Goal: Task Accomplishment & Management: Complete application form

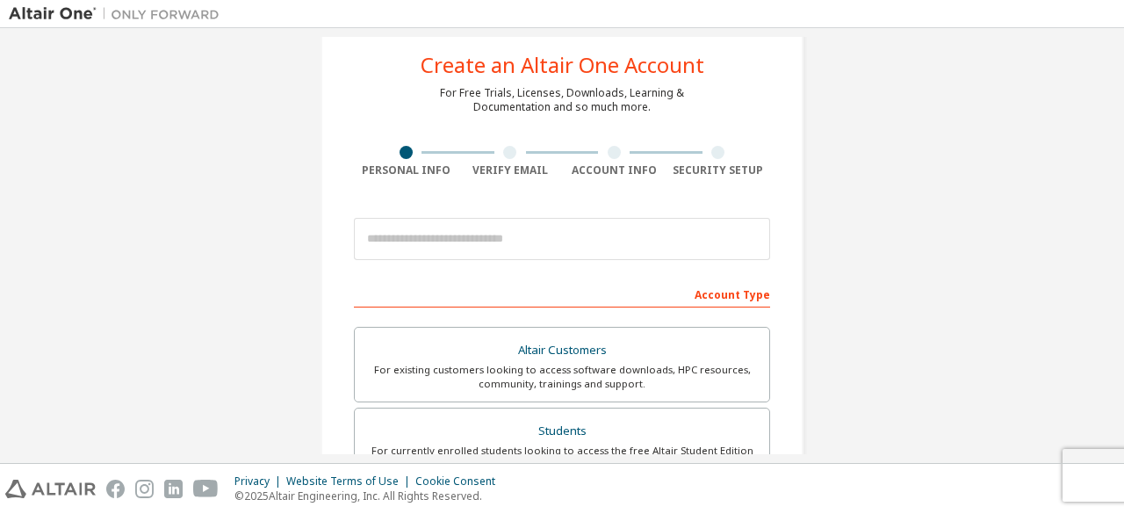
scroll to position [7, 0]
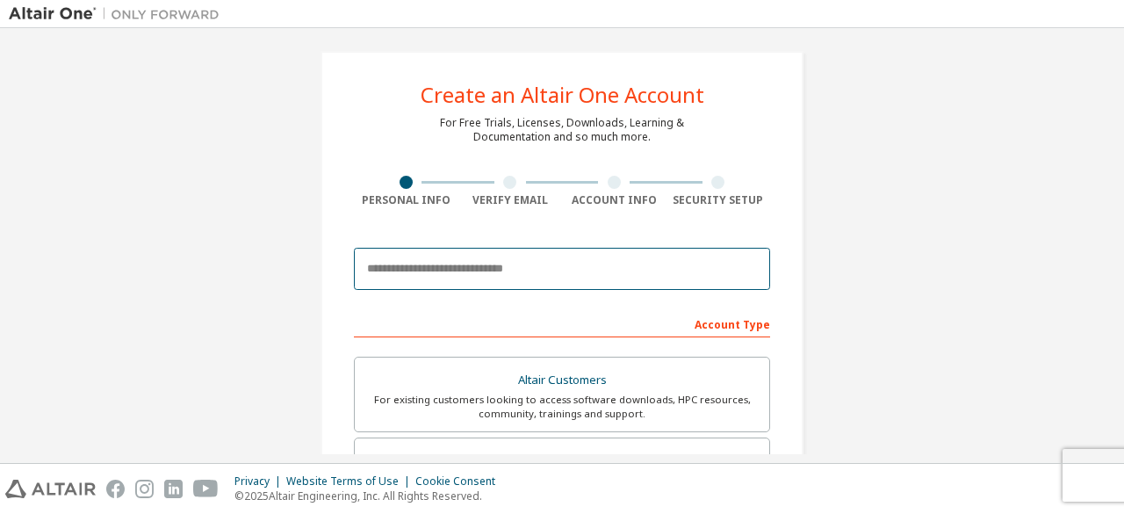
click at [518, 267] on input "email" at bounding box center [562, 269] width 416 height 42
type input "**********"
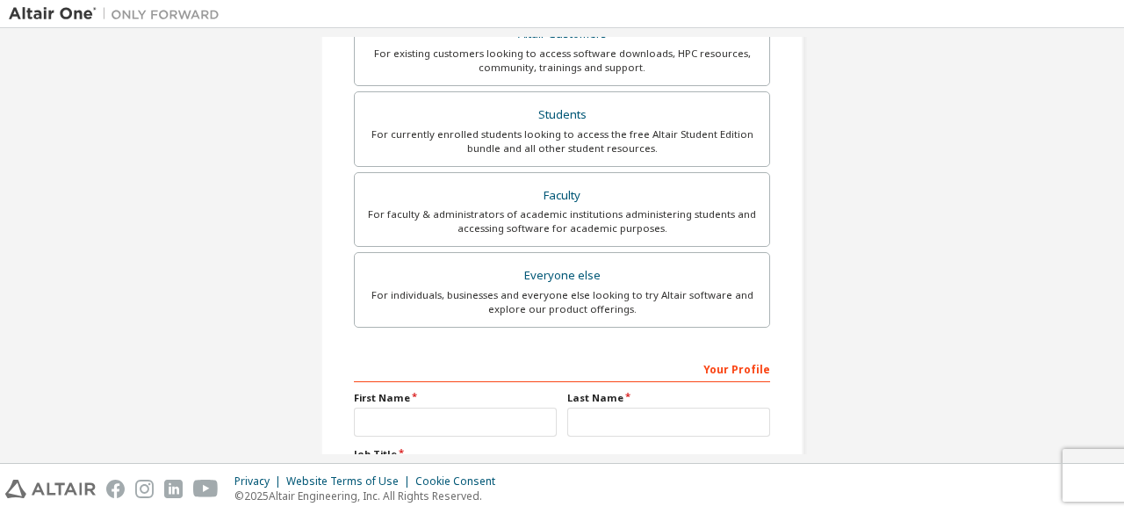
scroll to position [495, 0]
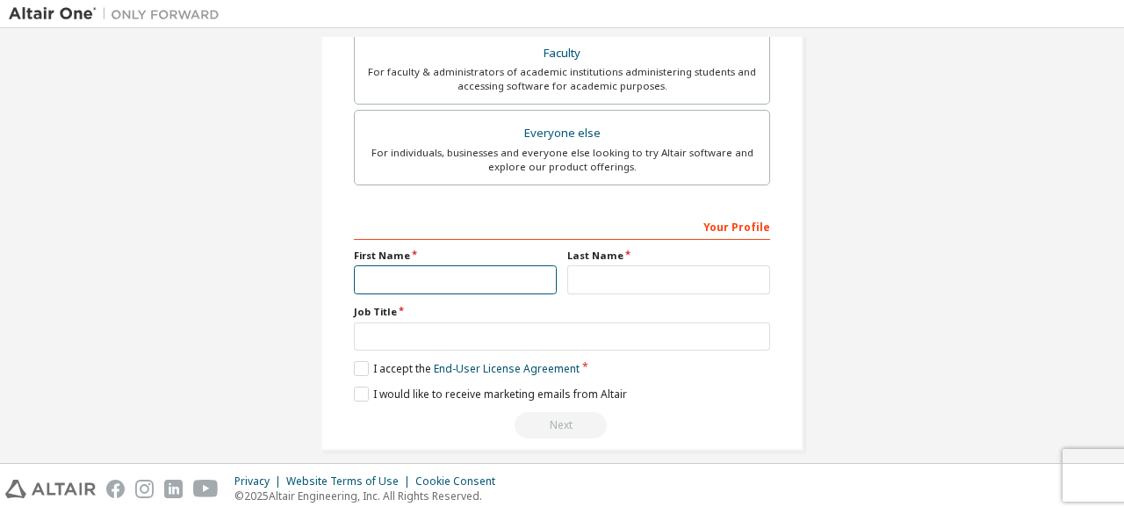
click at [485, 275] on input "text" at bounding box center [455, 279] width 203 height 29
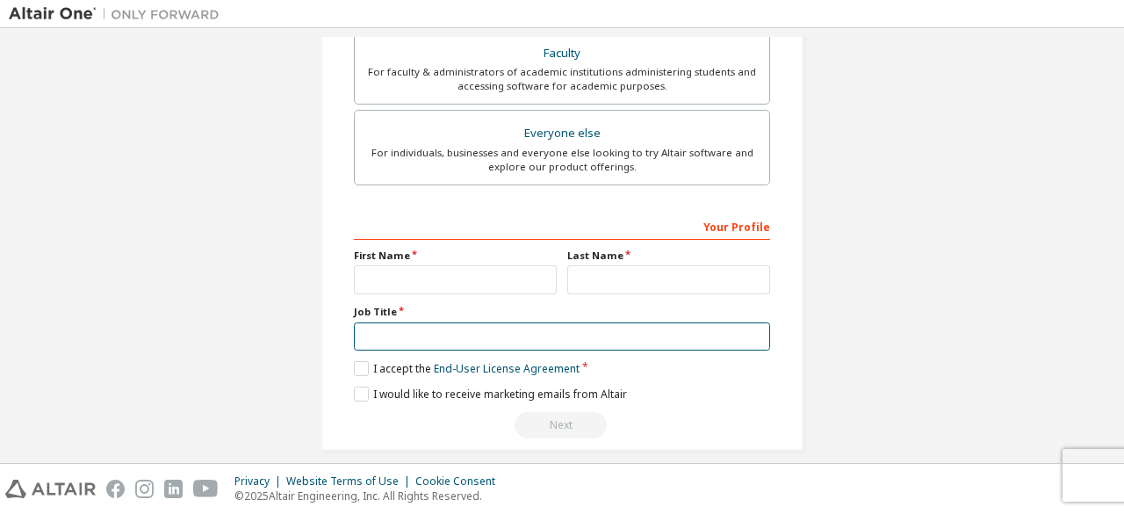
click at [475, 324] on input "text" at bounding box center [562, 336] width 416 height 29
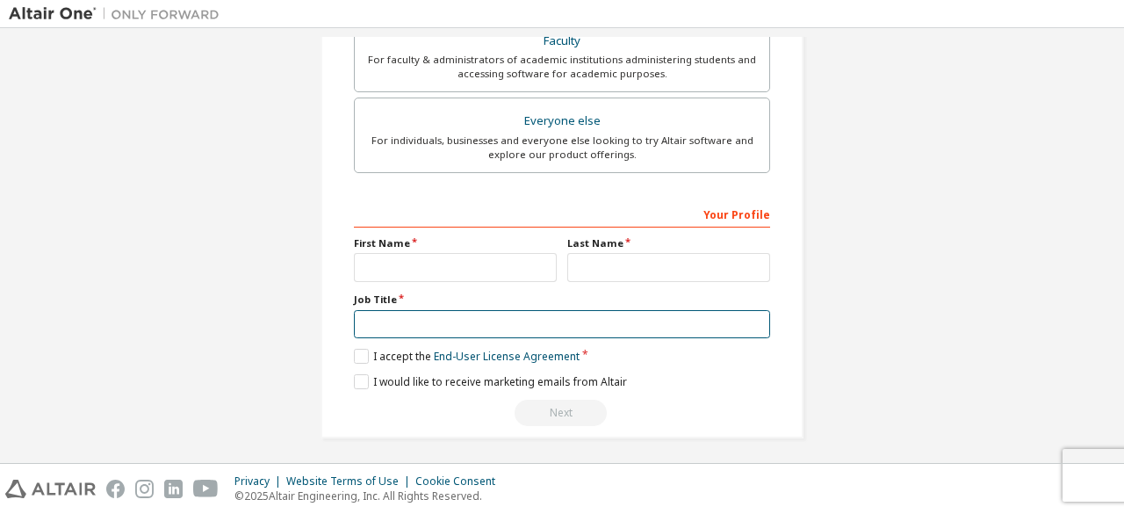
scroll to position [508, 0]
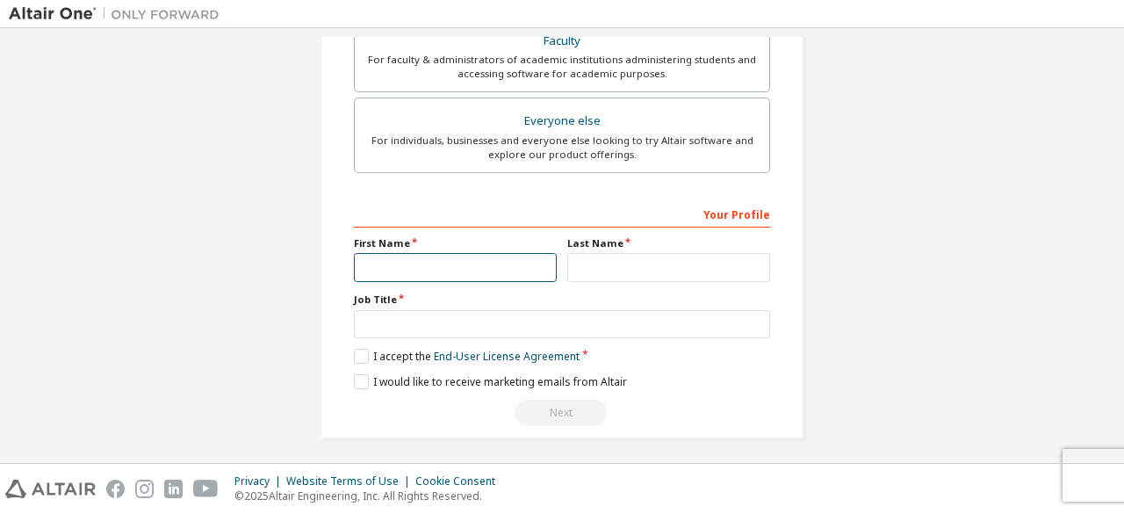
click at [499, 271] on input "text" at bounding box center [455, 267] width 203 height 29
type input "******"
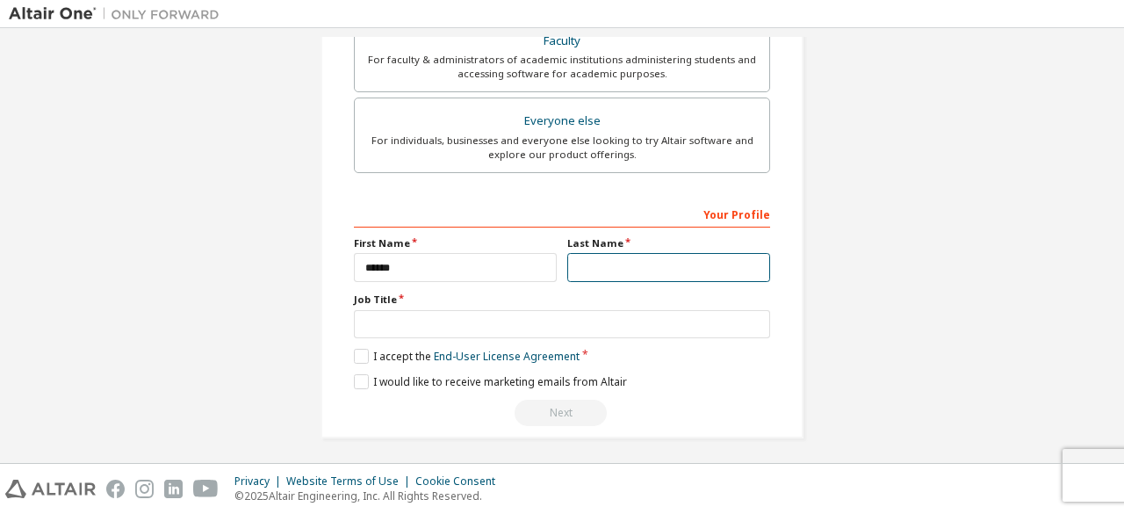
click at [599, 268] on input "text" at bounding box center [668, 267] width 203 height 29
type input "****"
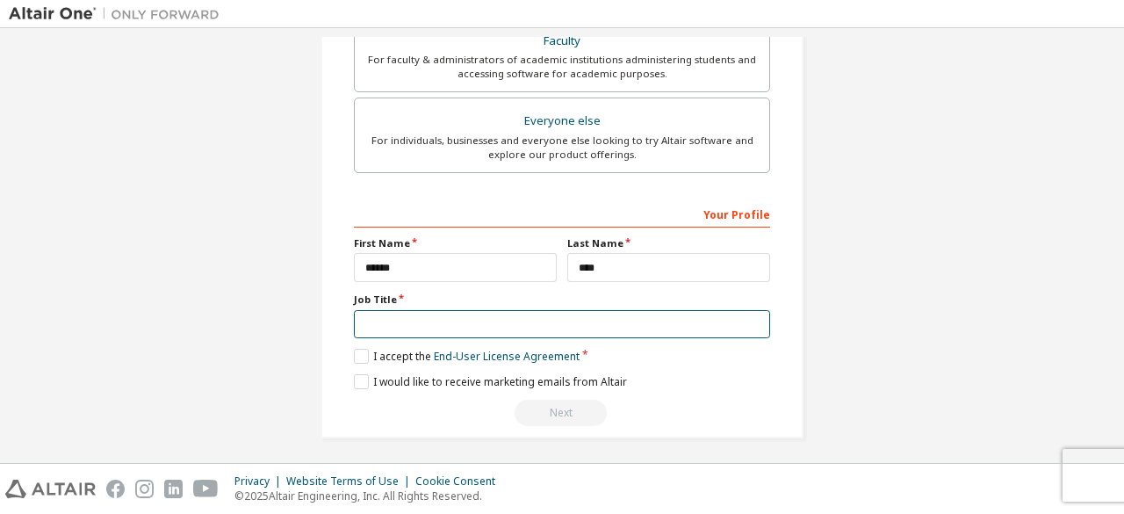
click at [533, 318] on input "text" at bounding box center [562, 324] width 416 height 29
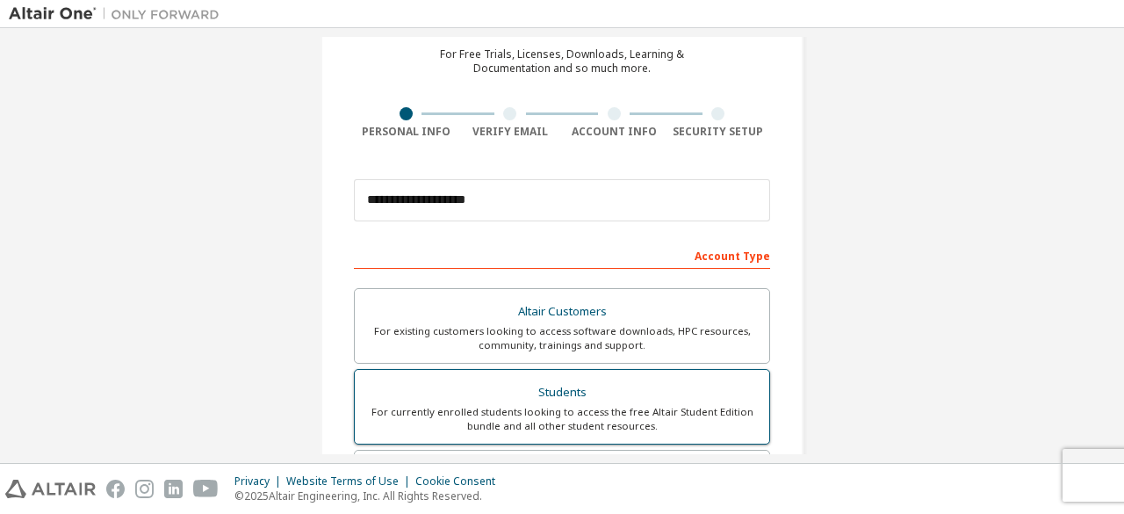
scroll to position [74, 0]
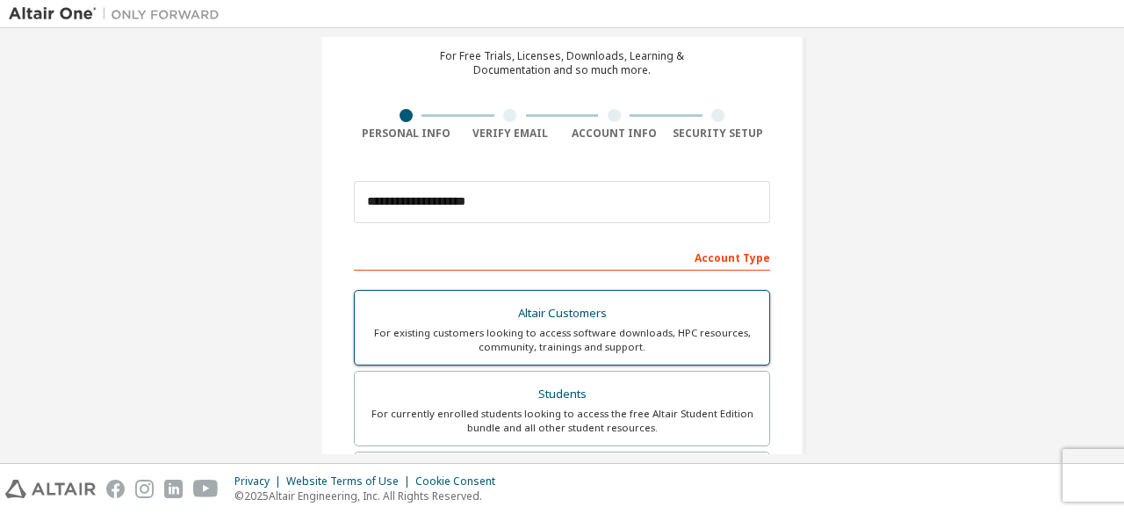
click at [557, 339] on div "For existing customers looking to access software downloads, HPC resources, com…" at bounding box center [561, 340] width 393 height 28
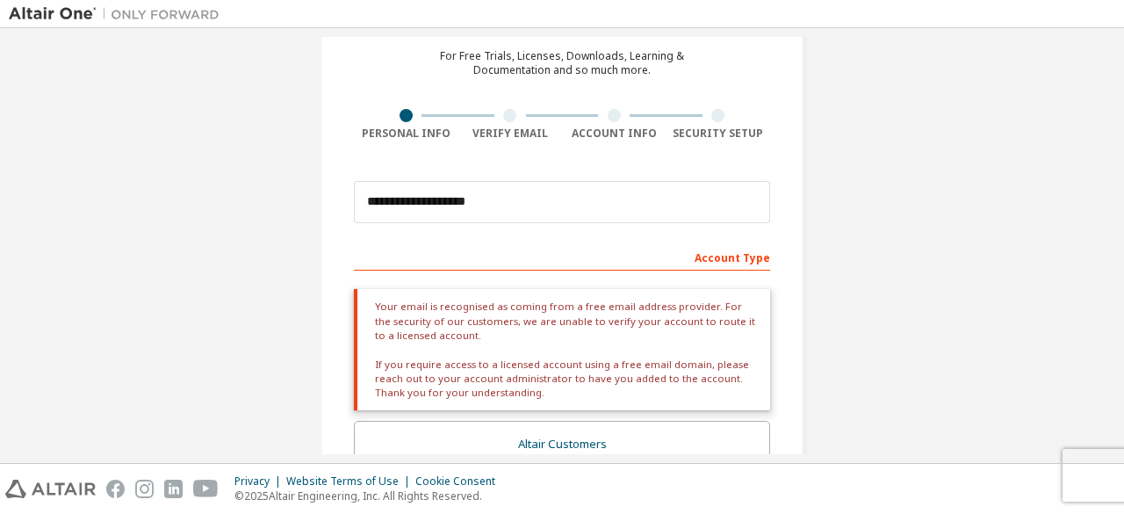
click at [567, 314] on div "Your email is recognised as coming from a free email address provider. For the …" at bounding box center [562, 349] width 416 height 121
click at [606, 343] on div "Your email is recognised as coming from a free email address provider. For the …" at bounding box center [562, 349] width 416 height 121
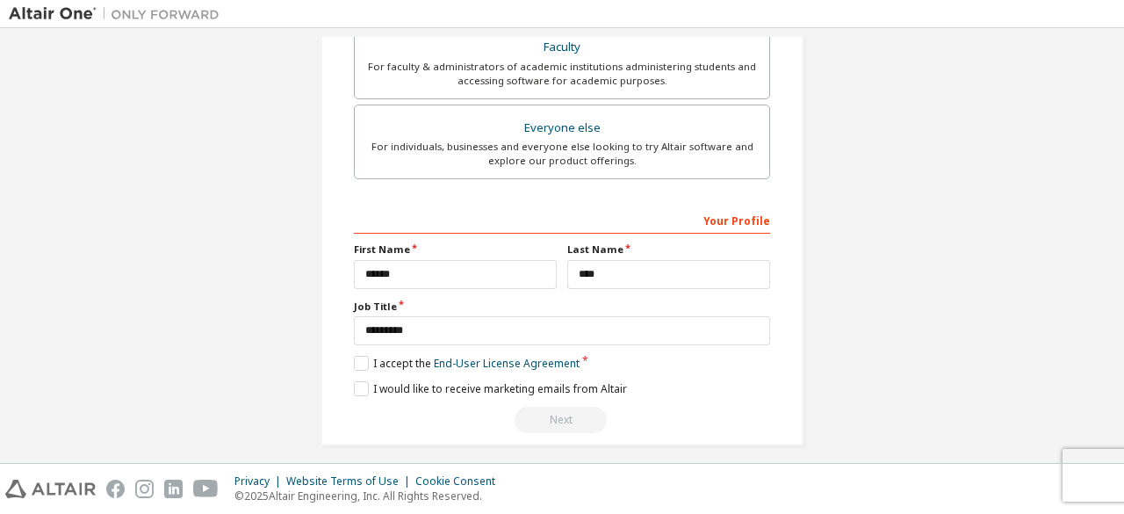
scroll to position [632, 0]
click at [554, 408] on div "Next" at bounding box center [562, 420] width 416 height 26
drag, startPoint x: 554, startPoint y: 408, endPoint x: 358, endPoint y: 389, distance: 196.8
click at [358, 389] on div "Your Profile First Name ****** Last Name **** Job Title ********* Please provid…" at bounding box center [562, 318] width 416 height 227
click at [358, 389] on label "I would like to receive marketing emails from Altair" at bounding box center [490, 388] width 273 height 15
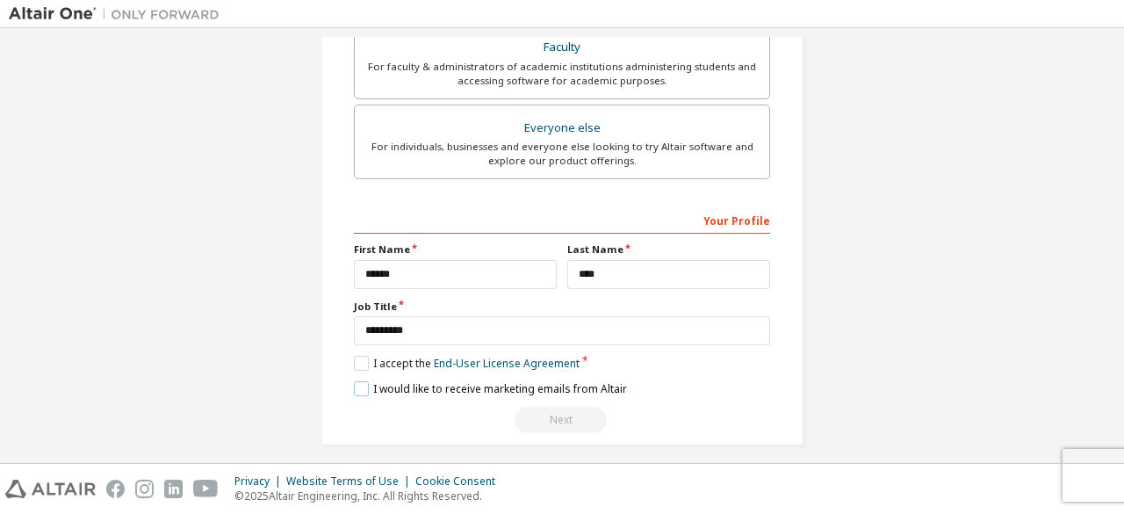
click at [358, 389] on label "I would like to receive marketing emails from Altair" at bounding box center [490, 388] width 273 height 15
click at [355, 358] on label "I accept the End-User License Agreement" at bounding box center [467, 363] width 226 height 15
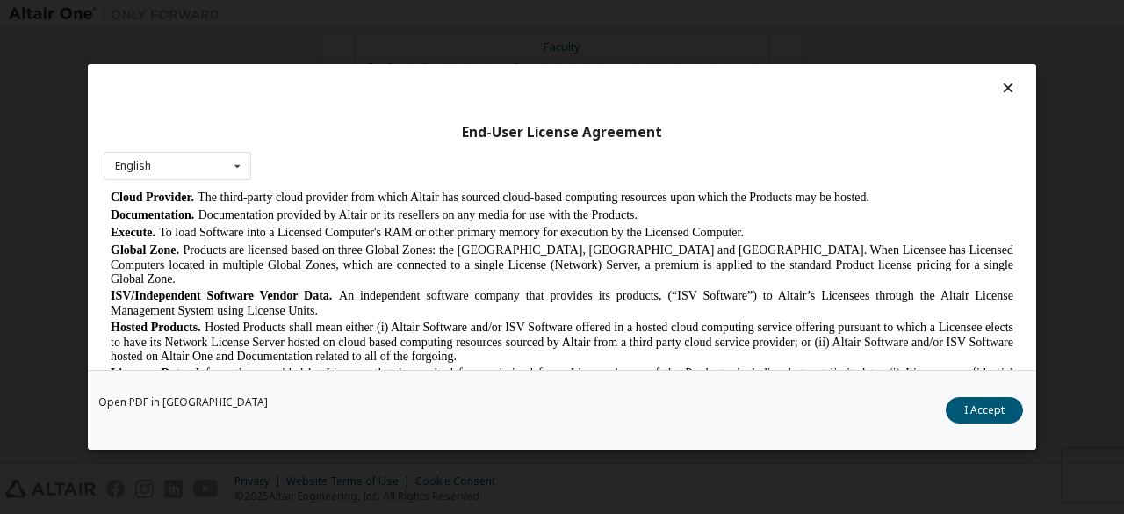
scroll to position [485, 0]
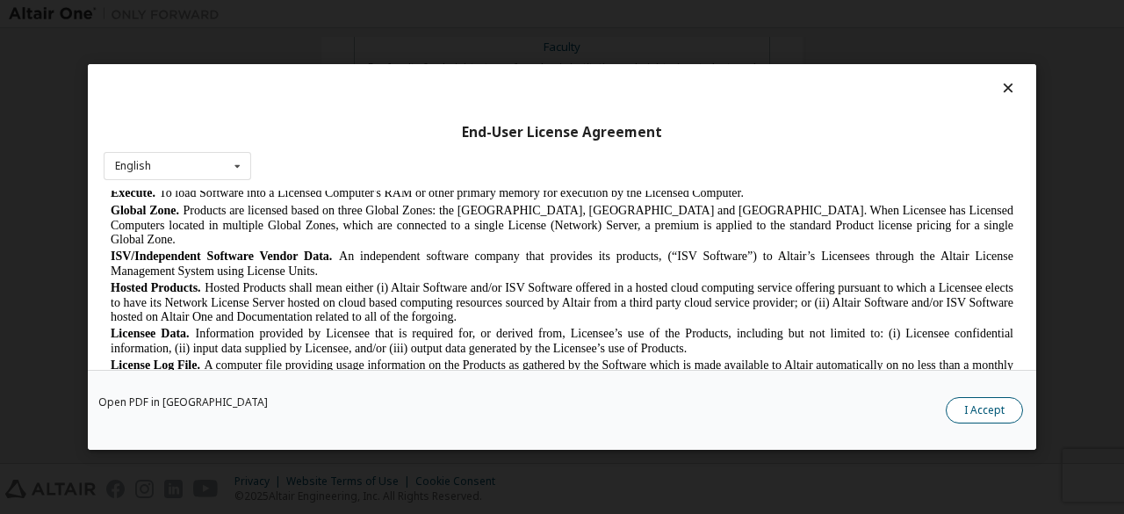
click at [987, 401] on button "I Accept" at bounding box center [984, 410] width 77 height 26
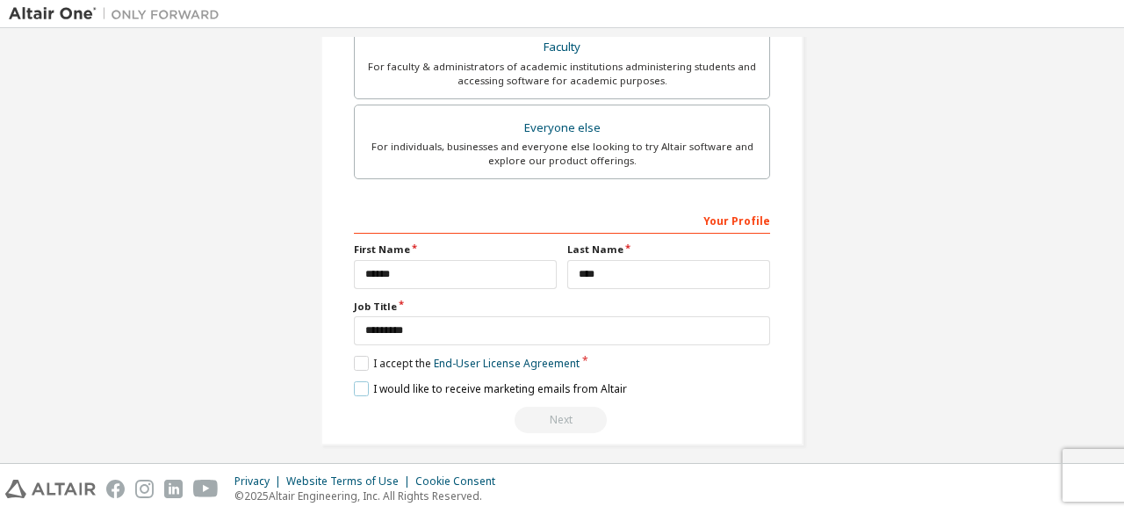
click at [357, 381] on label "I would like to receive marketing emails from Altair" at bounding box center [490, 388] width 273 height 15
click at [564, 410] on div "Next" at bounding box center [562, 420] width 416 height 26
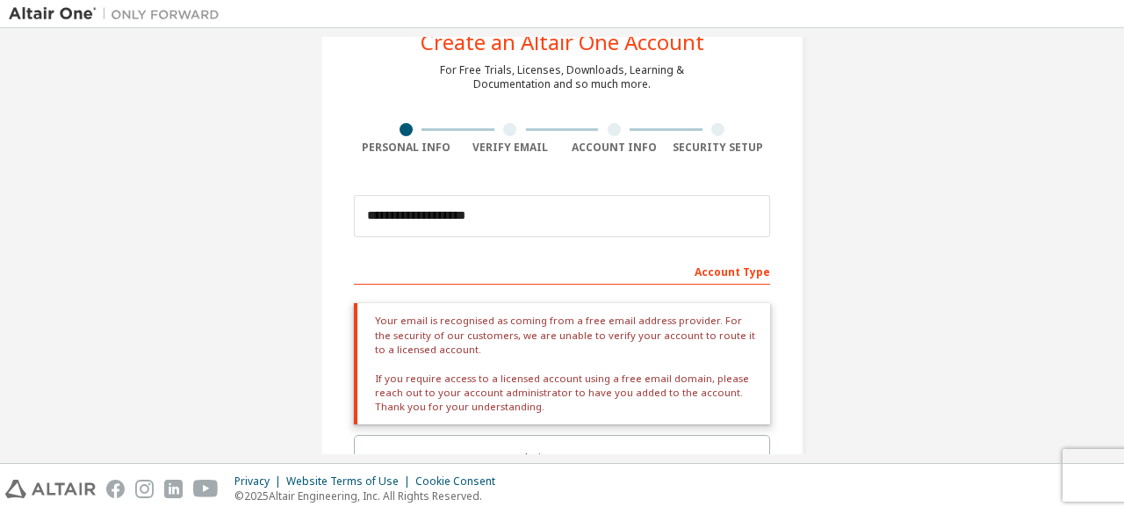
scroll to position [60, 0]
click at [504, 131] on div at bounding box center [509, 129] width 13 height 13
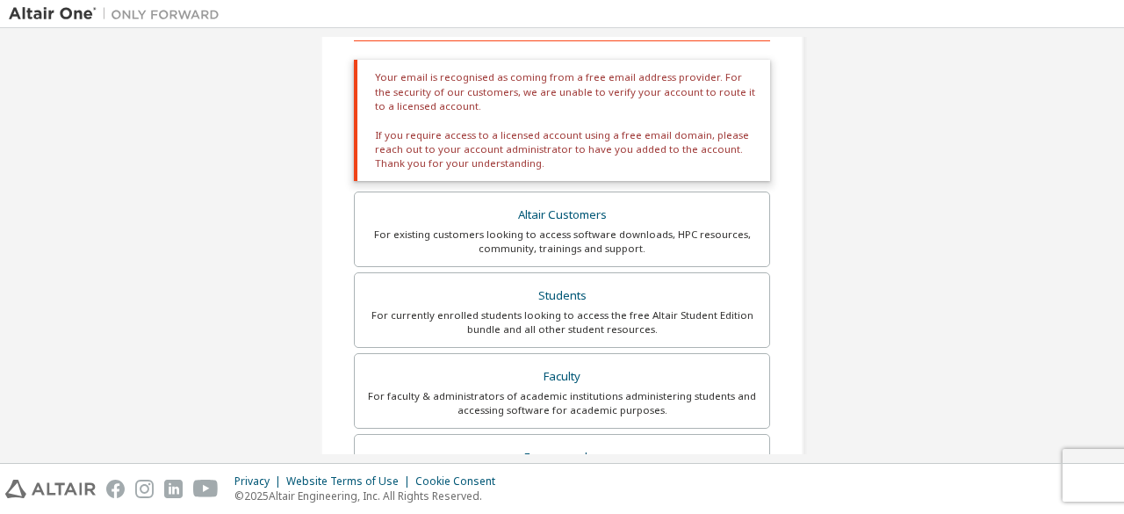
scroll to position [309, 0]
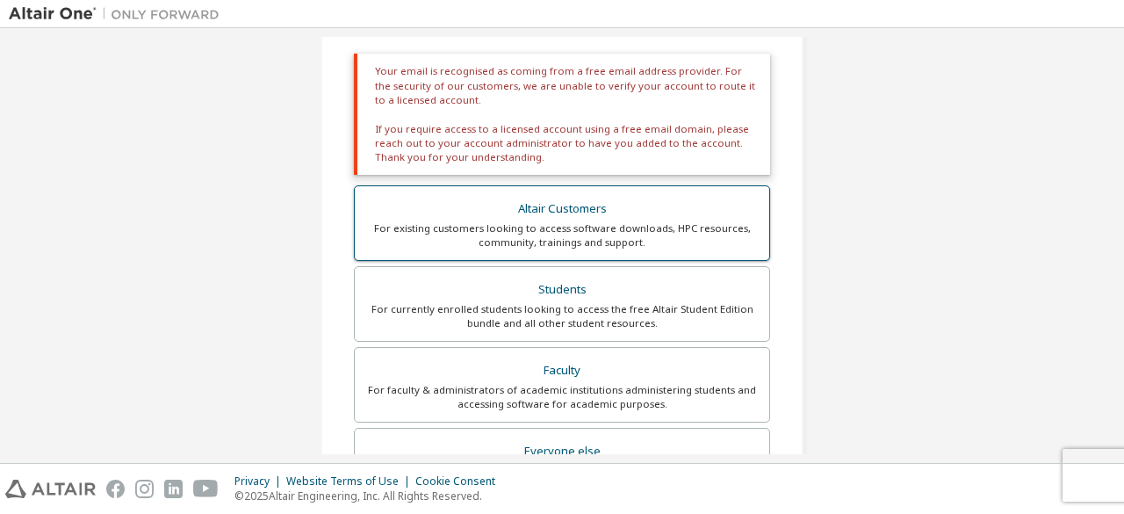
click at [501, 235] on div "For existing customers looking to access software downloads, HPC resources, com…" at bounding box center [561, 235] width 393 height 28
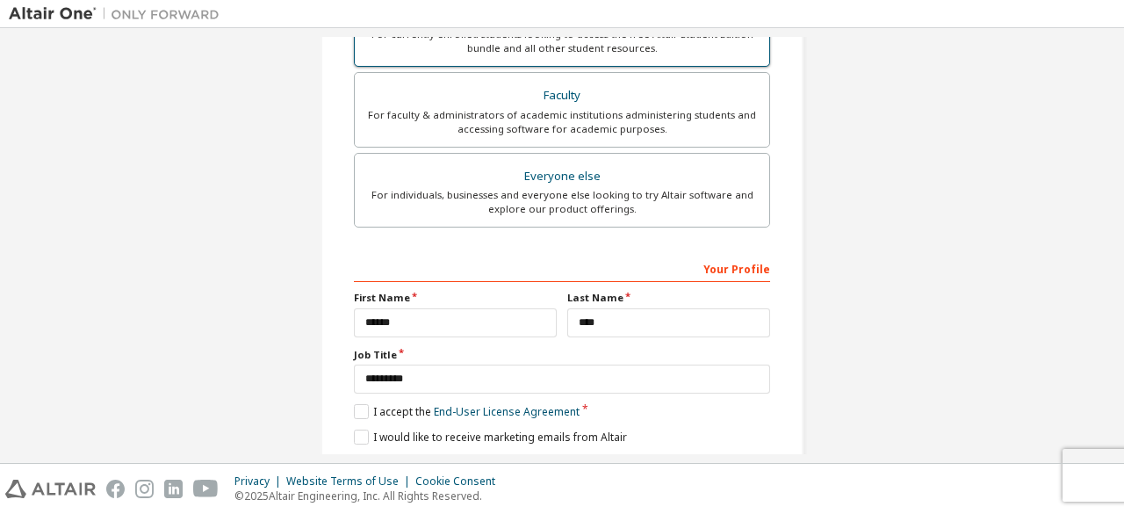
scroll to position [639, 0]
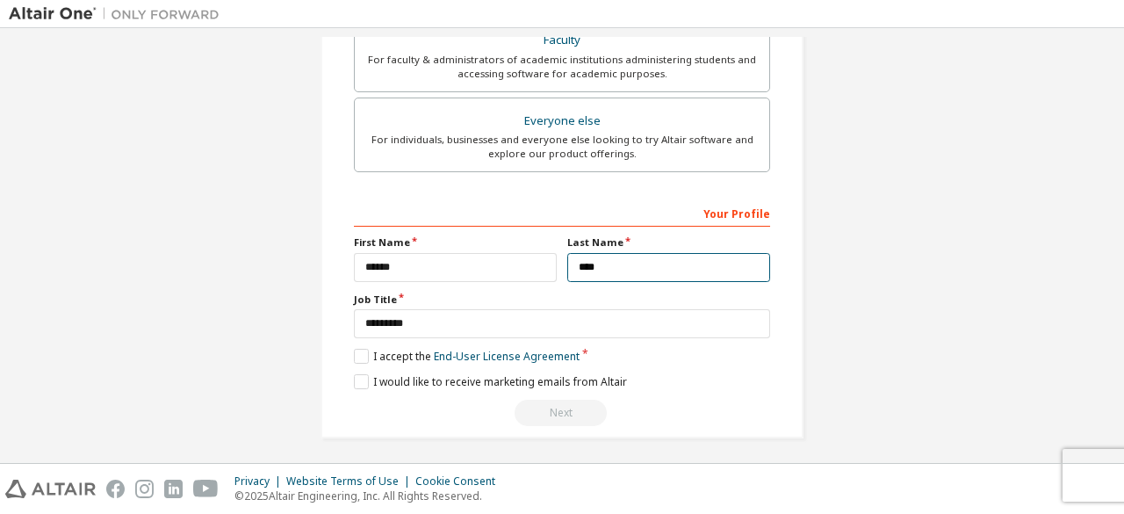
click at [634, 262] on input "****" at bounding box center [668, 267] width 203 height 29
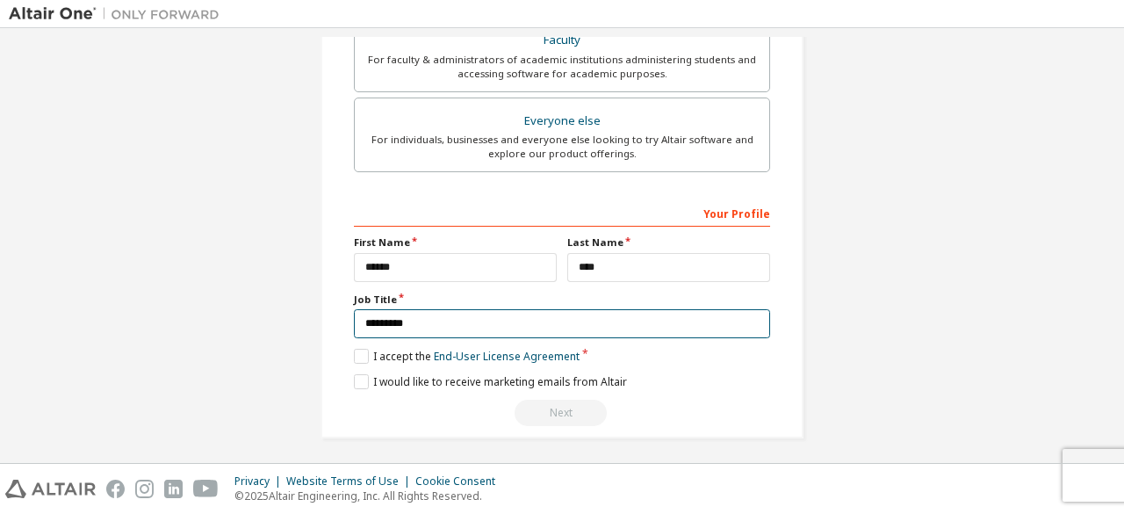
click at [543, 315] on input "*********" at bounding box center [562, 323] width 416 height 29
type input "*"
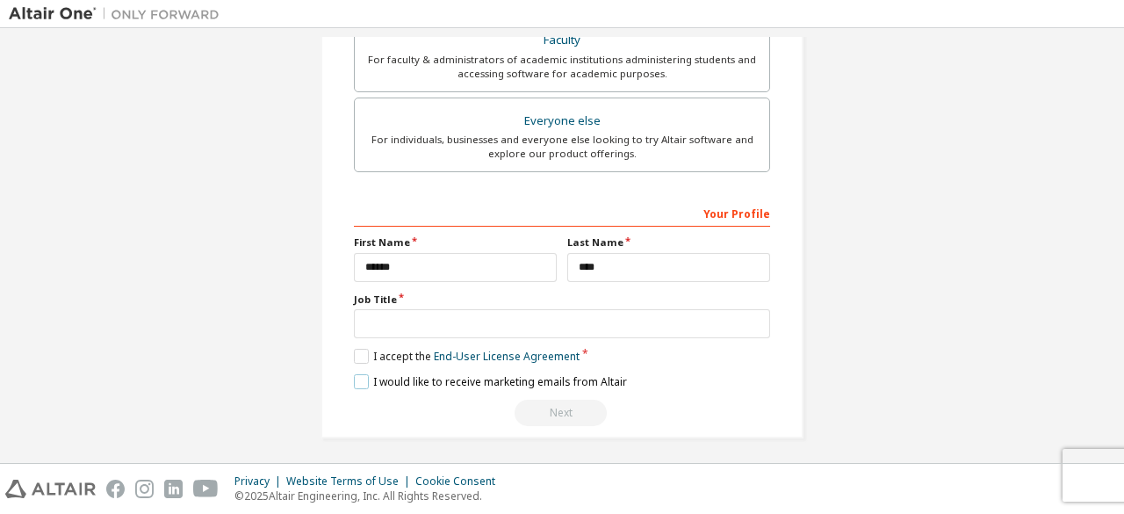
click at [356, 374] on label "I would like to receive marketing emails from Altair" at bounding box center [490, 381] width 273 height 15
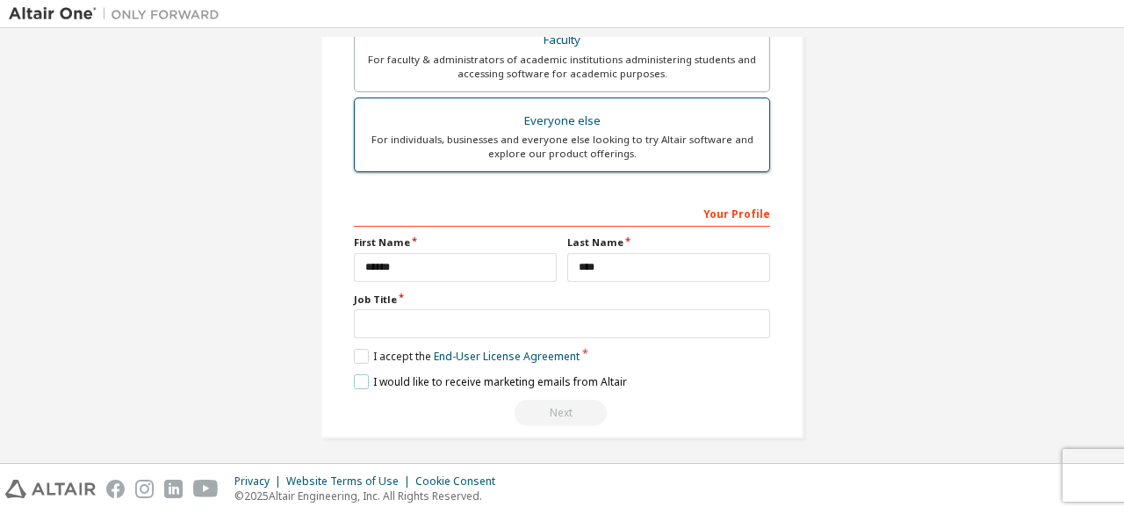
scroll to position [0, 0]
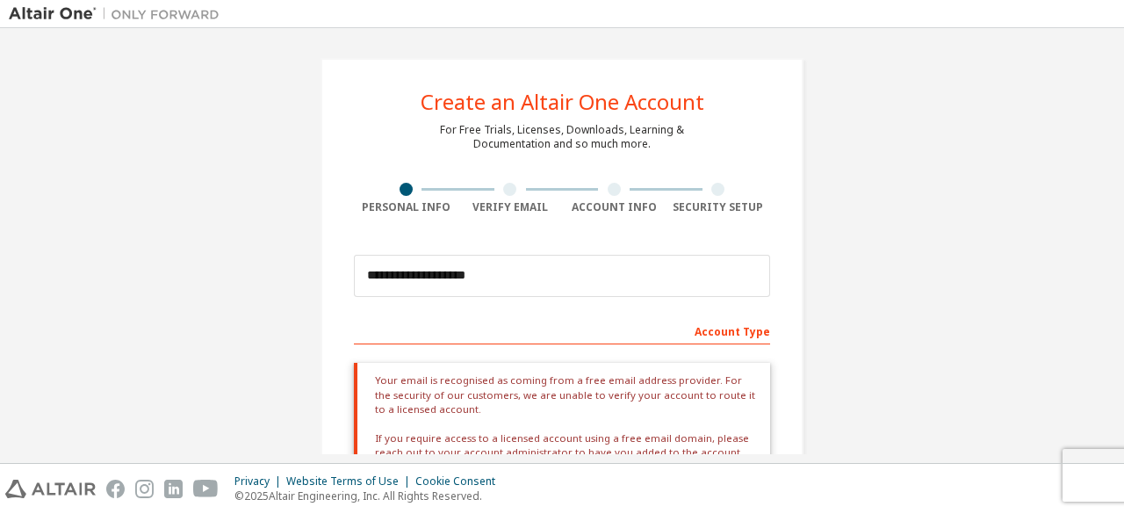
click at [557, 97] on div "Create an Altair One Account" at bounding box center [563, 101] width 284 height 21
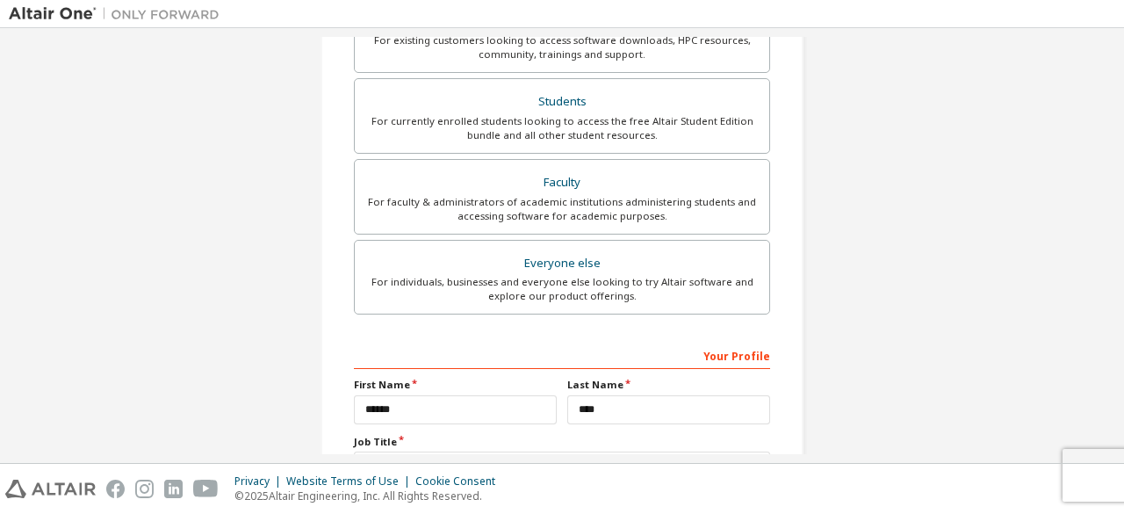
scroll to position [498, 0]
